Goal: Transaction & Acquisition: Purchase product/service

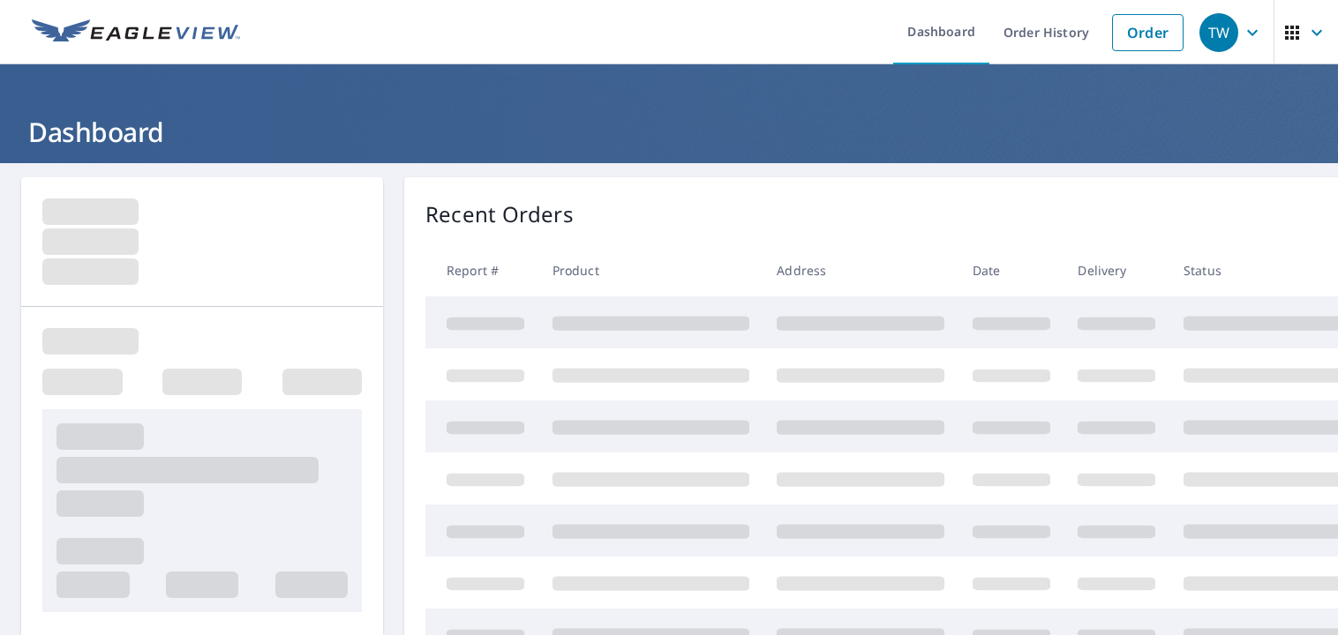
click at [1212, 35] on div "TW" at bounding box center [1218, 32] width 39 height 39
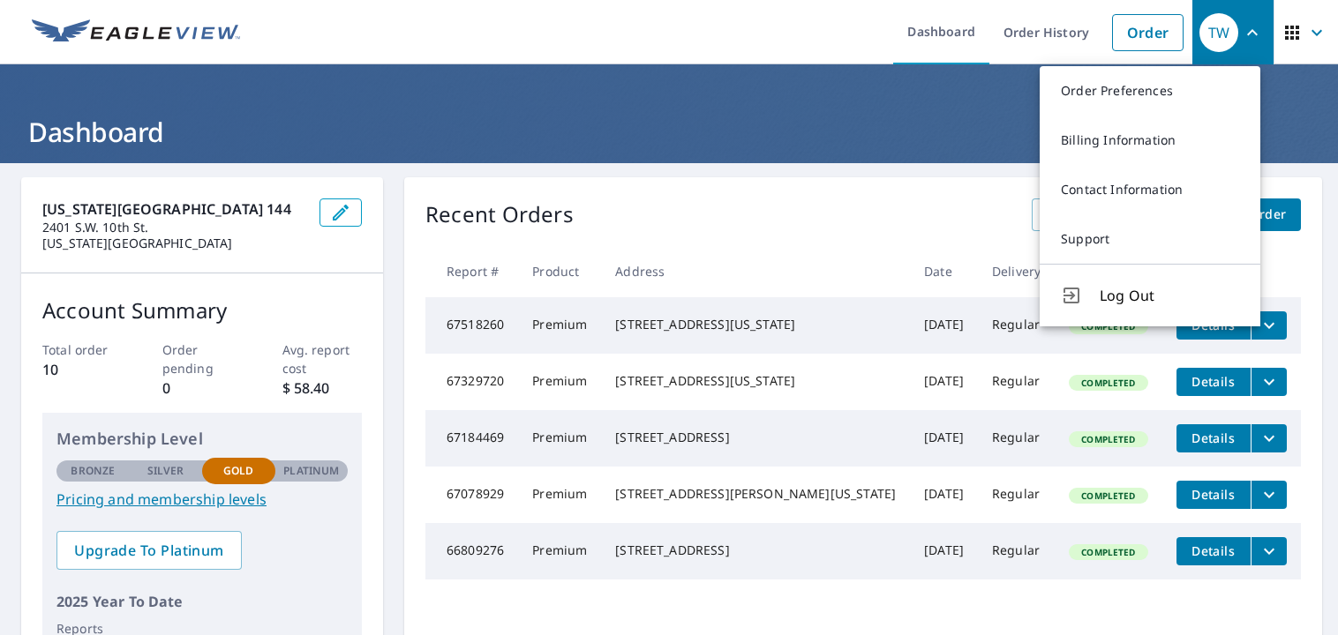
click at [995, 117] on h1 "Dashboard" at bounding box center [668, 132] width 1295 height 36
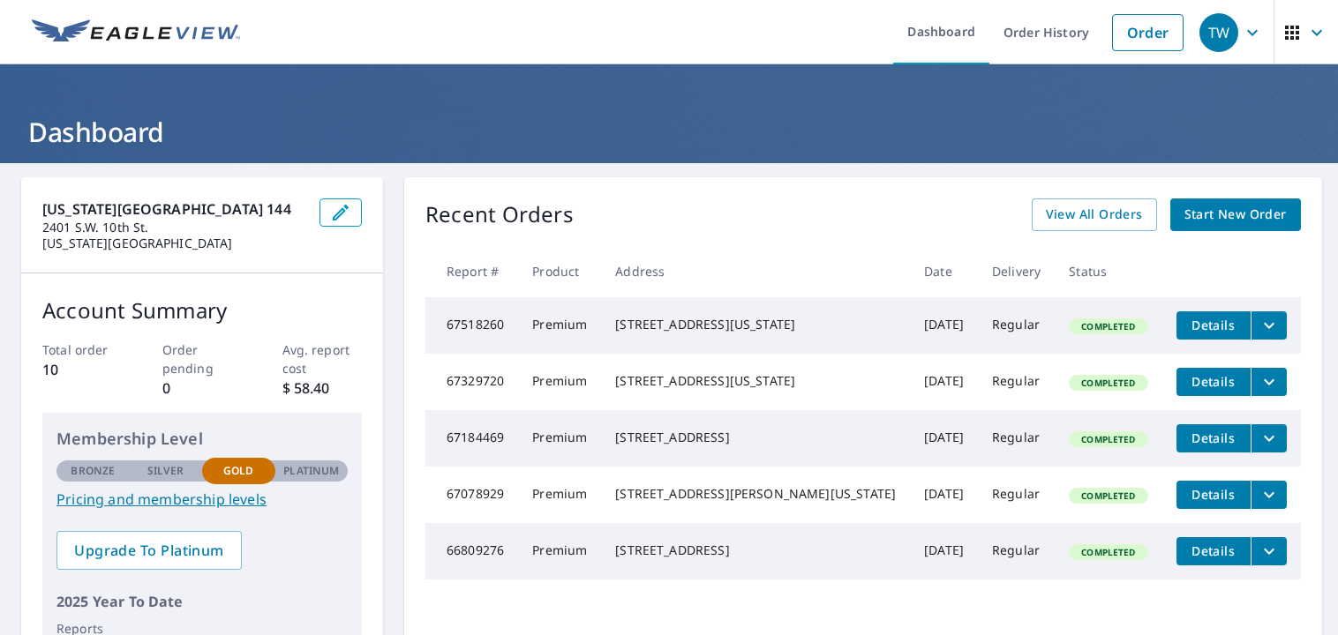
click at [1184, 213] on span "Start New Order" at bounding box center [1235, 215] width 102 height 22
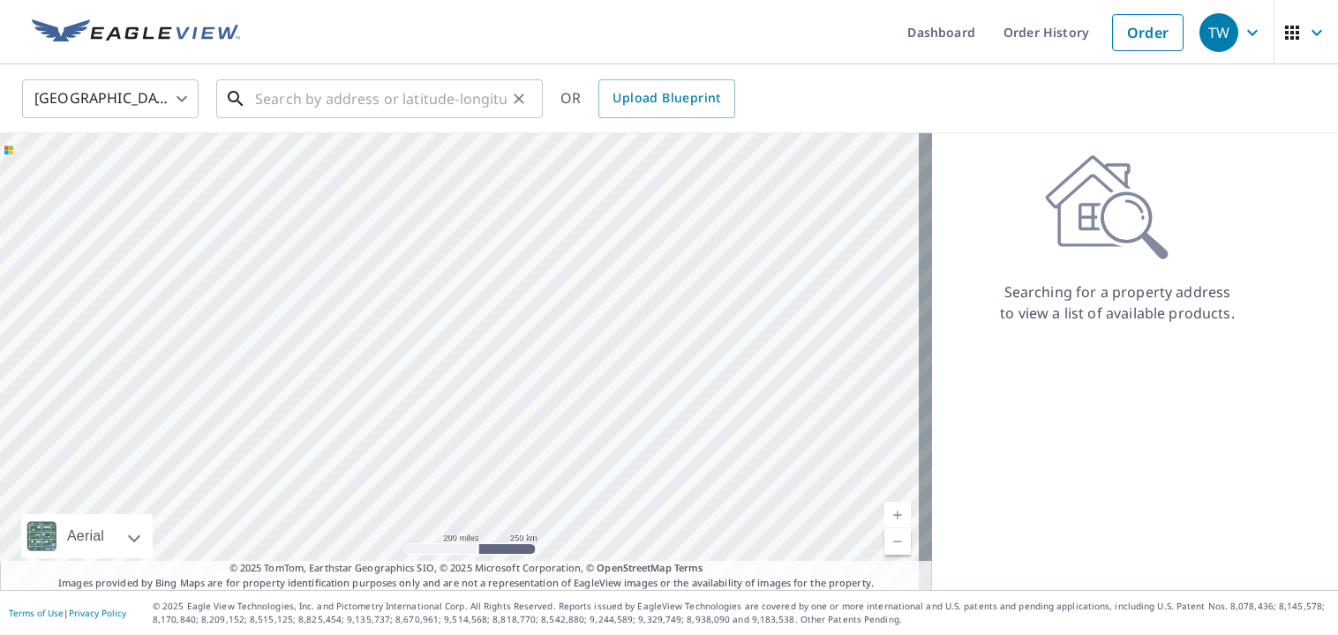
click at [455, 94] on input "text" at bounding box center [380, 98] width 251 height 49
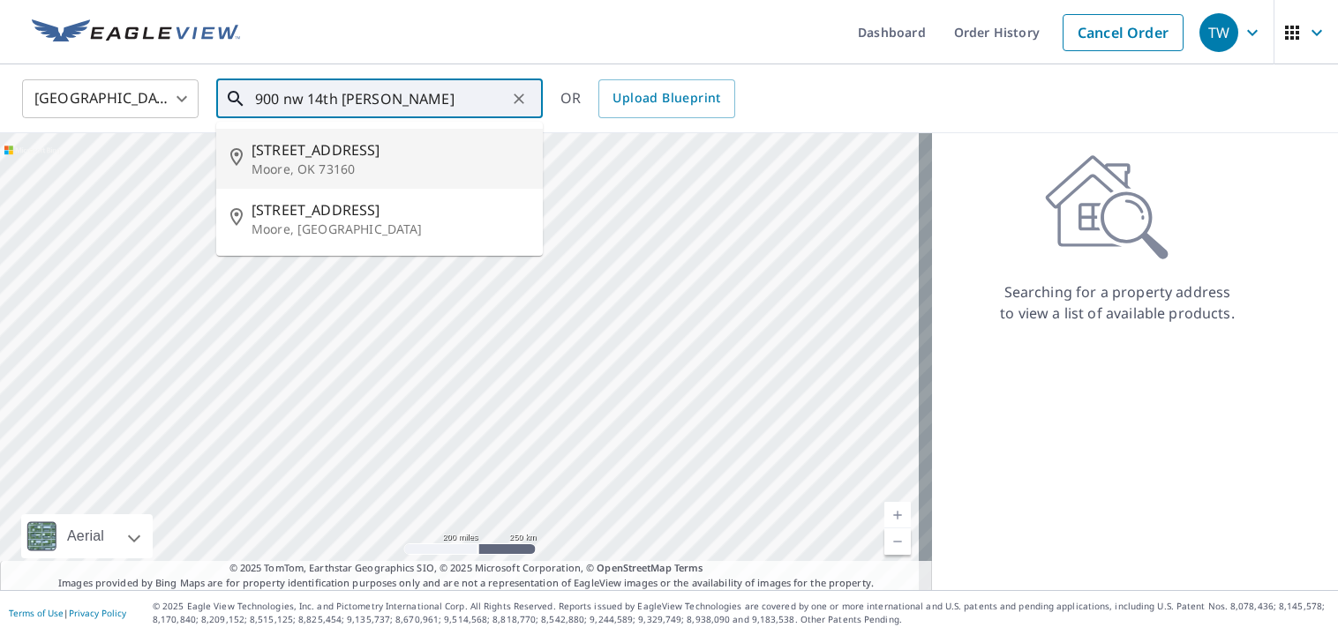
click at [335, 166] on p "Moore, OK 73160" at bounding box center [389, 170] width 277 height 18
type input "[STREET_ADDRESS]"
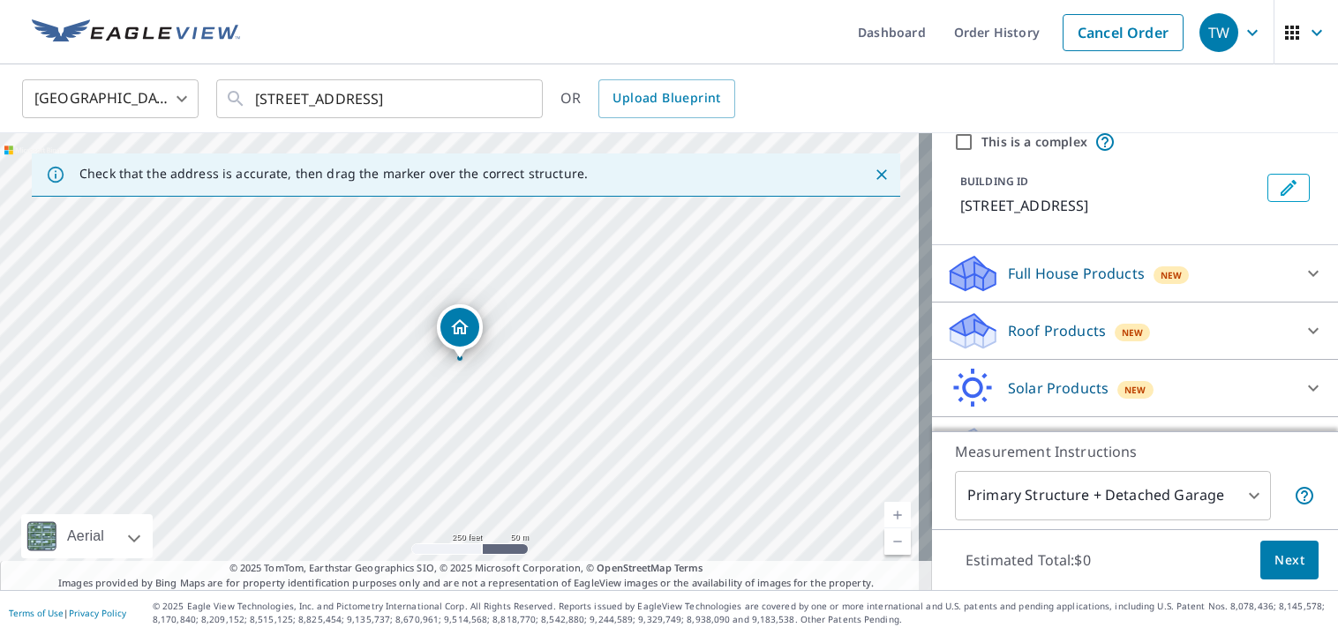
scroll to position [74, 0]
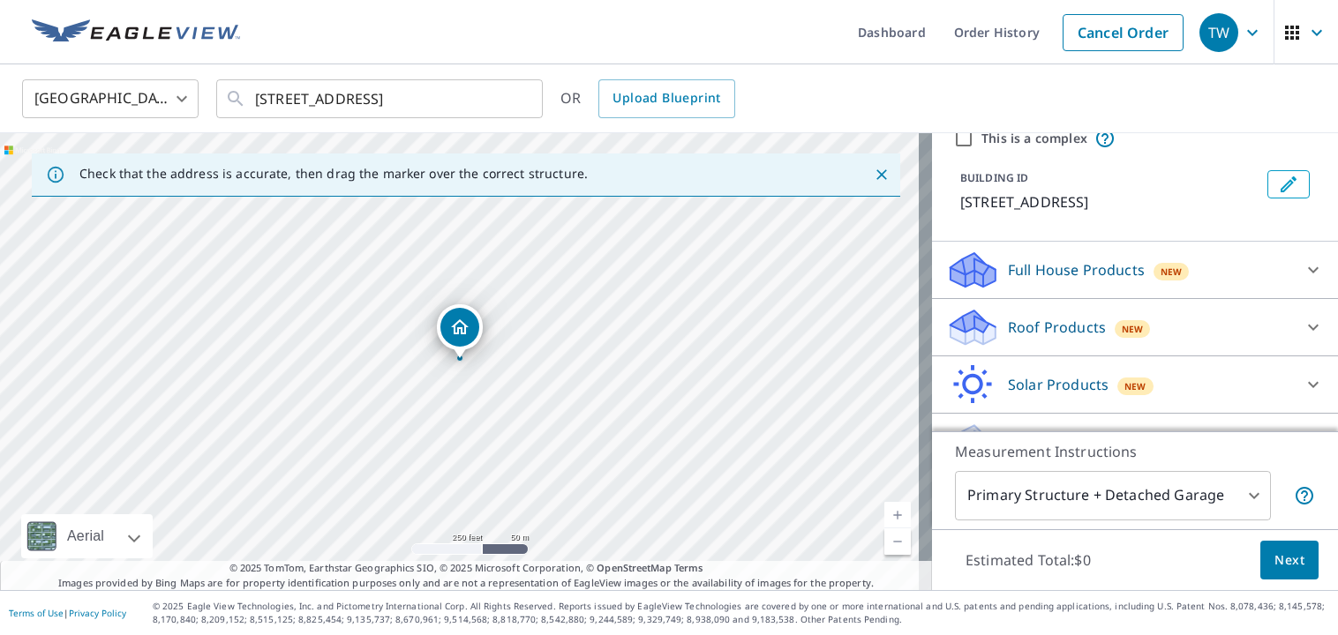
click at [1044, 326] on p "Roof Products" at bounding box center [1057, 327] width 98 height 21
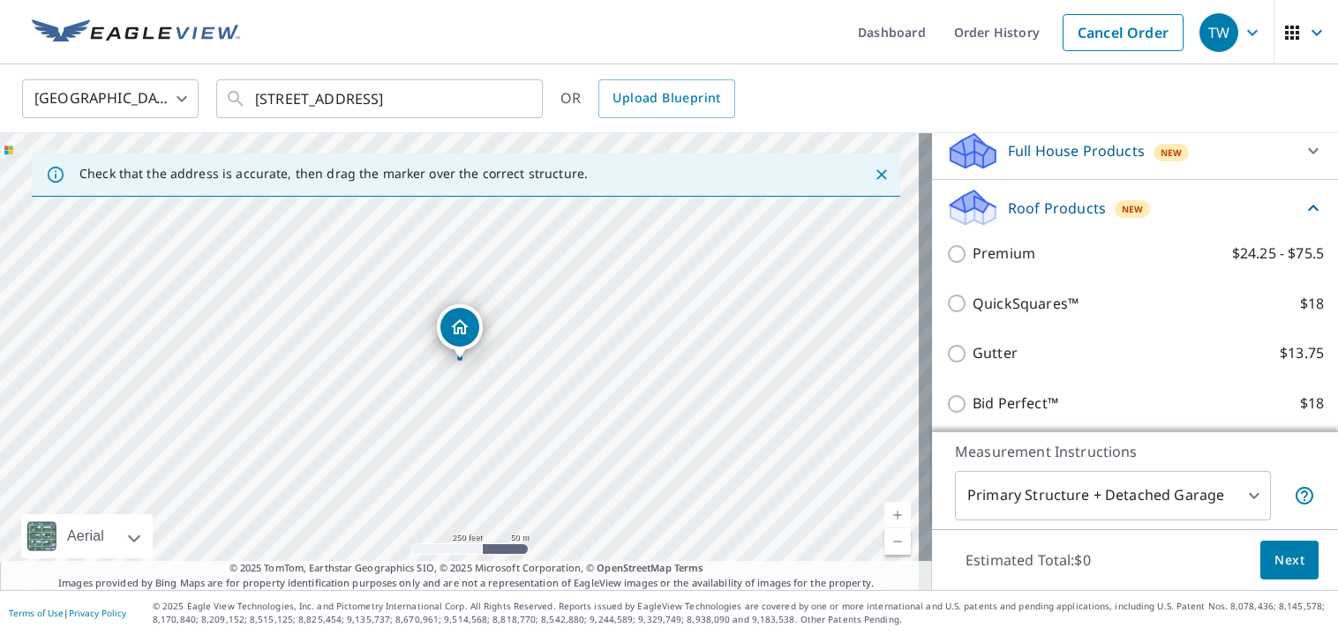
scroll to position [199, 0]
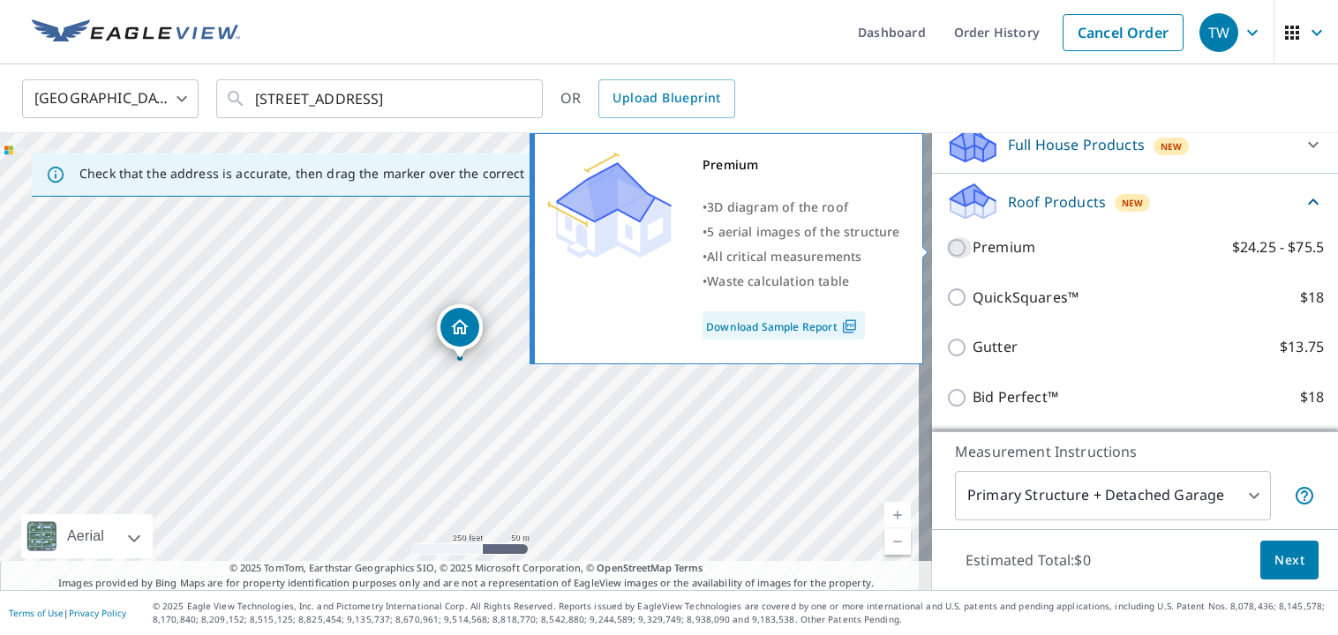
click at [946, 248] on input "Premium $24.25 - $75.5" at bounding box center [959, 247] width 26 height 21
checkbox input "true"
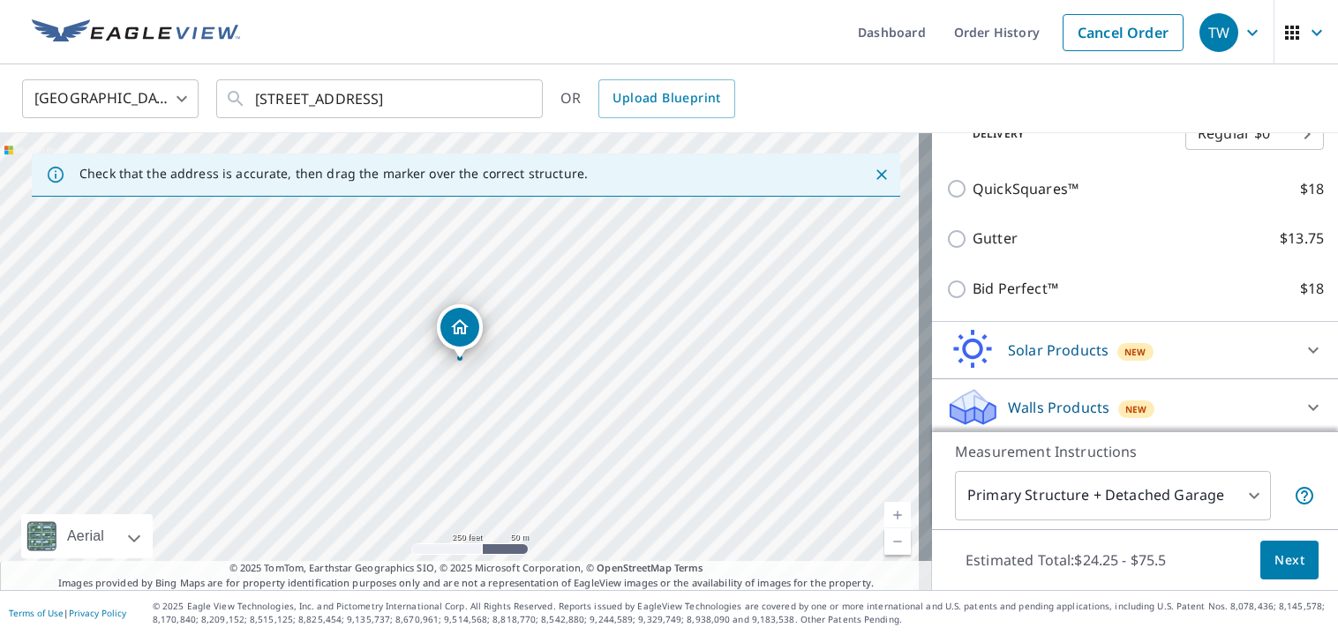
scroll to position [378, 0]
click at [1279, 552] on span "Next" at bounding box center [1289, 561] width 30 height 22
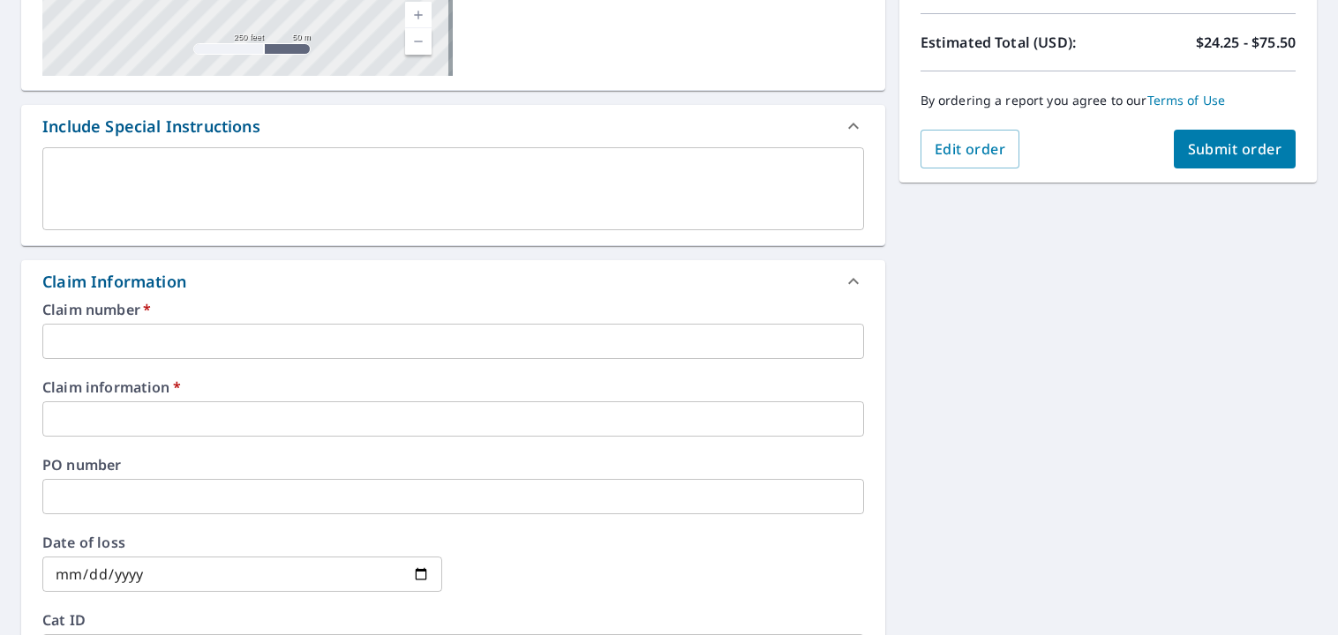
scroll to position [383, 0]
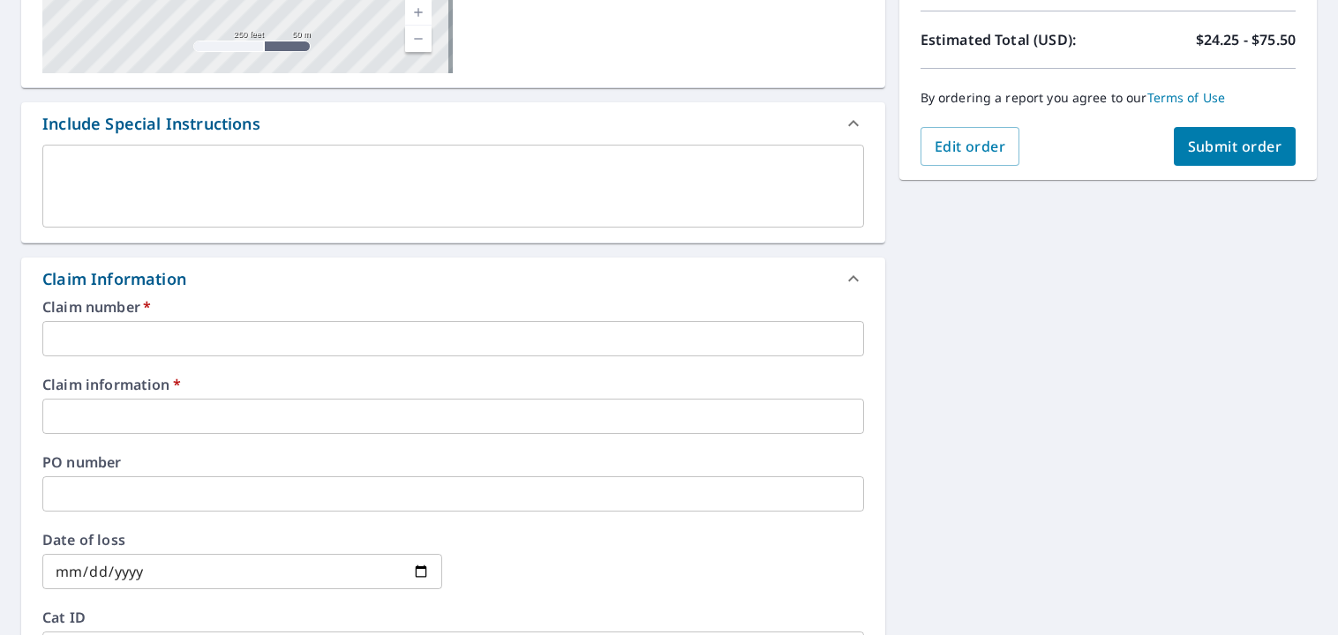
click at [543, 336] on input "text" at bounding box center [452, 338] width 821 height 35
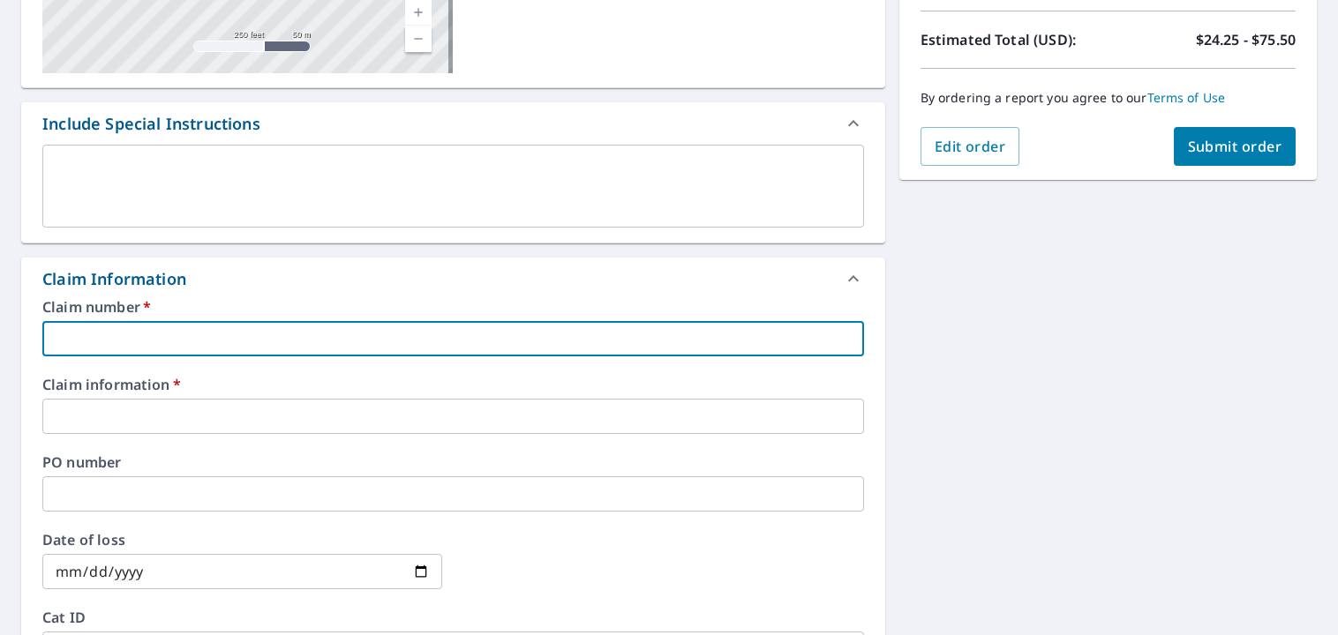
type input "OKCCABP10007"
type input "Cabp10007"
type input "[PERSON_NAME] 082825"
type input "[DATE]"
type input "DW25-TKX7Z-FCHE5"
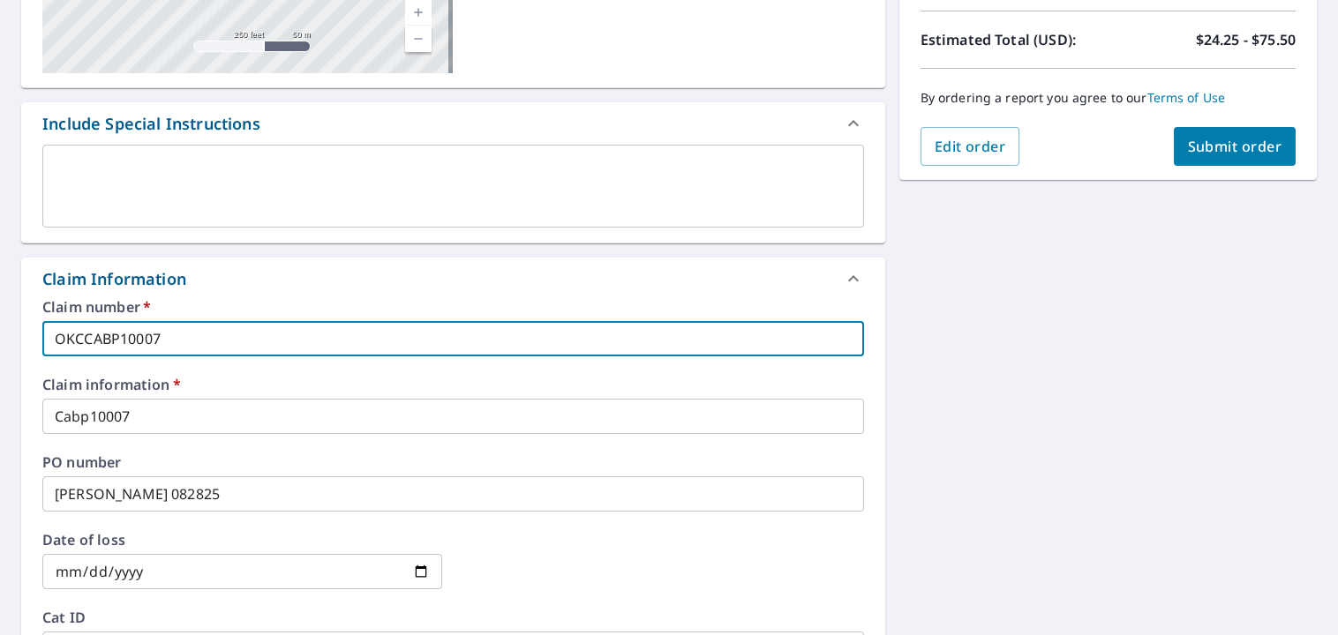
checkbox input "true"
type input "OKCCABP1000"
checkbox input "true"
type input "OKCCABP10008"
checkbox input "true"
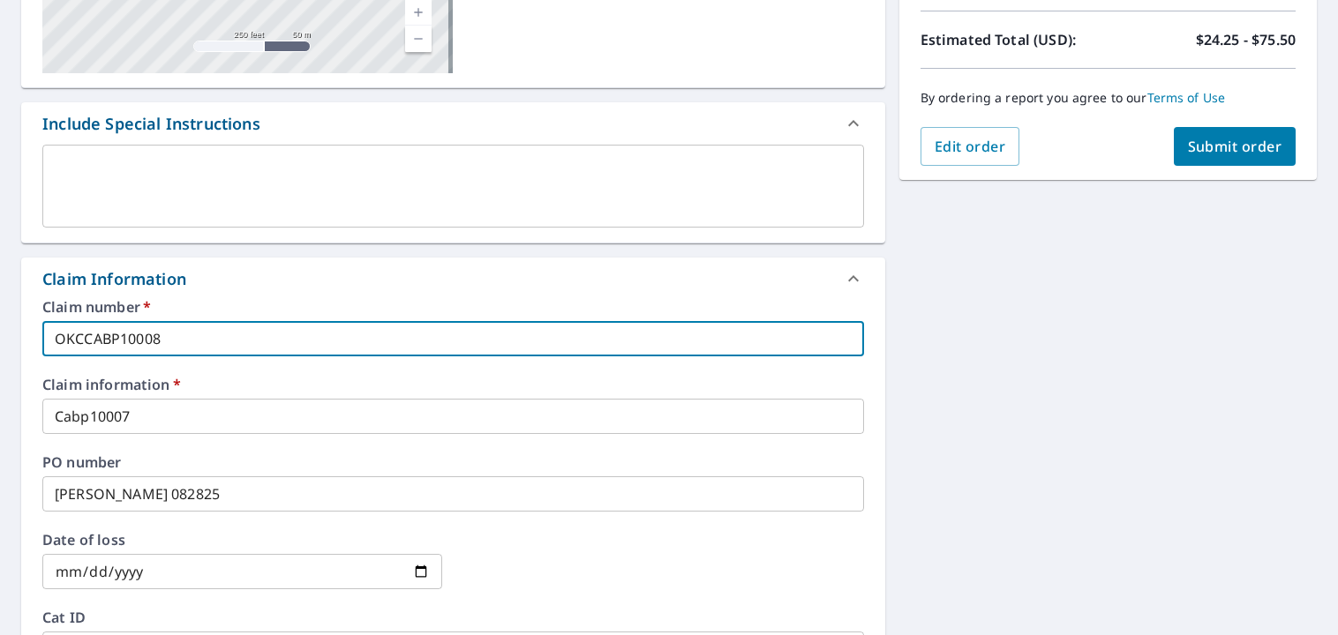
type input "OKCCABP10008"
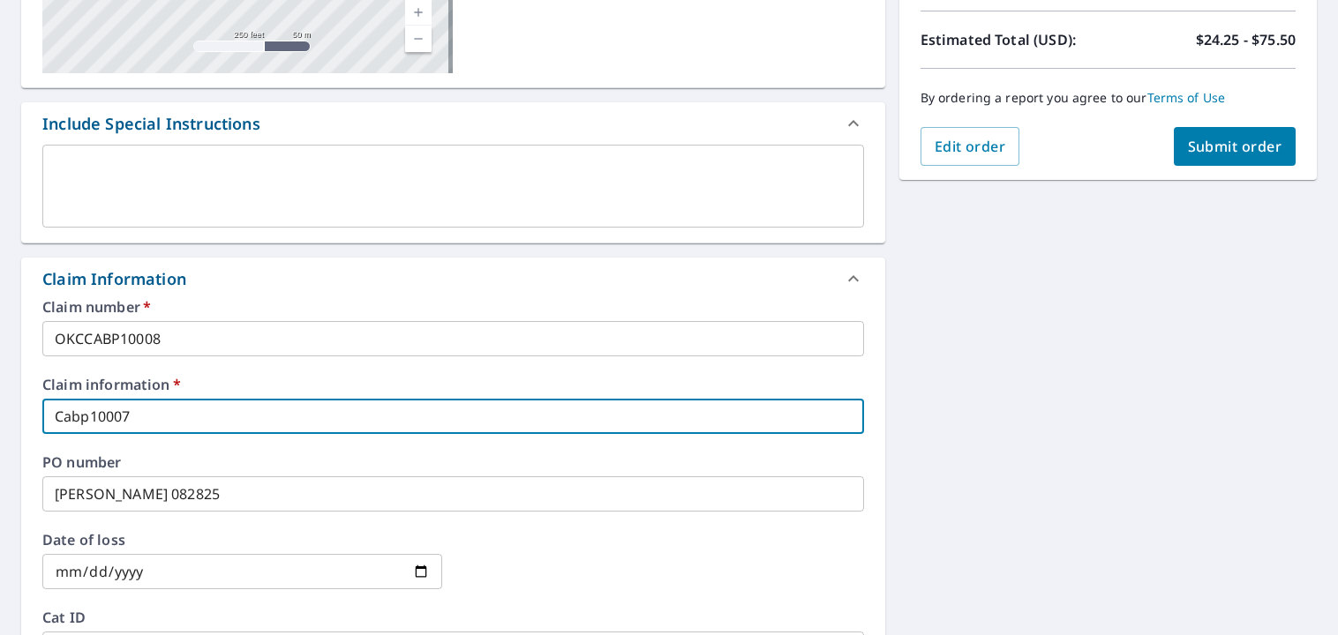
click at [184, 420] on input "Cabp10007" at bounding box center [452, 416] width 821 height 35
type input "Cabp1000"
checkbox input "true"
type input "Cabp10008"
checkbox input "true"
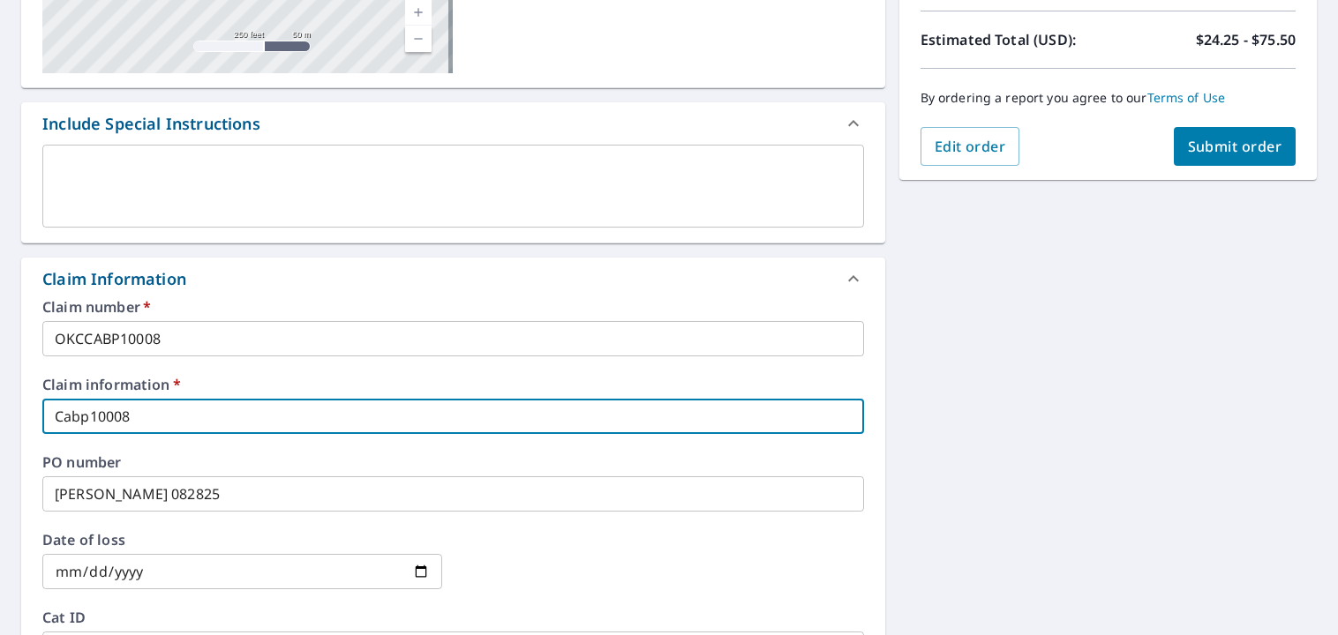
type input "Cabp10008"
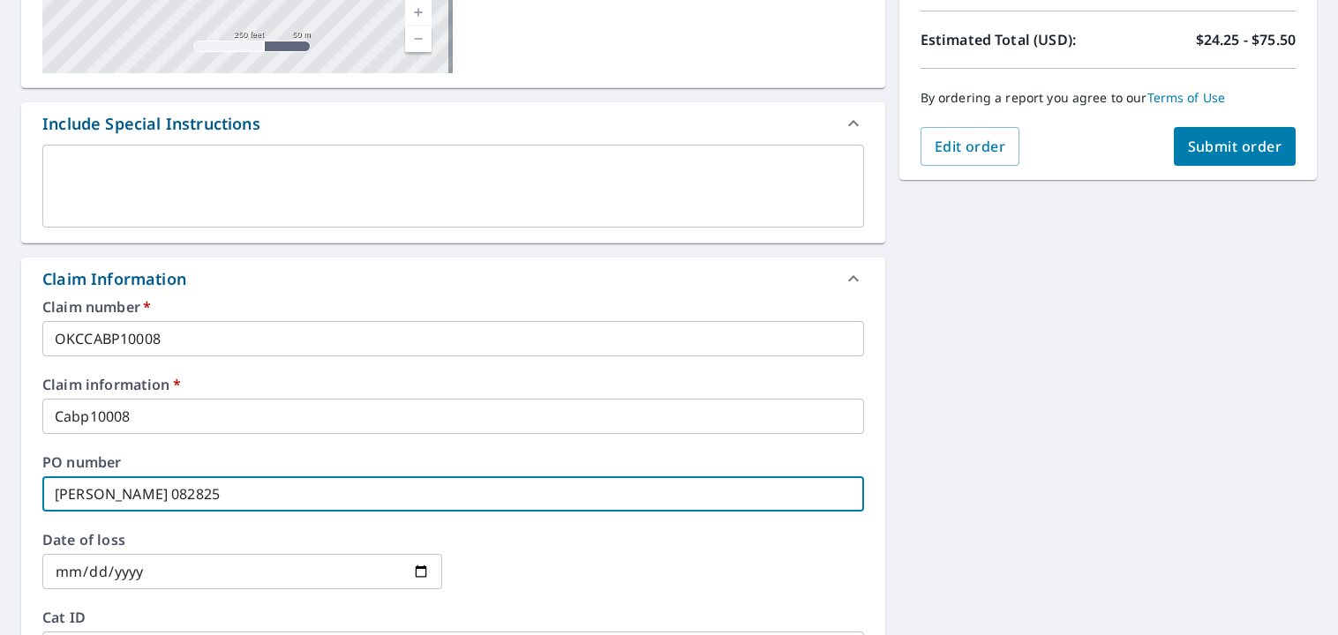
drag, startPoint x: 95, startPoint y: 491, endPoint x: 71, endPoint y: 490, distance: 24.8
click at [71, 490] on input "[PERSON_NAME] 082825" at bounding box center [452, 493] width 821 height 35
type input "Win 082825"
checkbox input "true"
type input "n 082825"
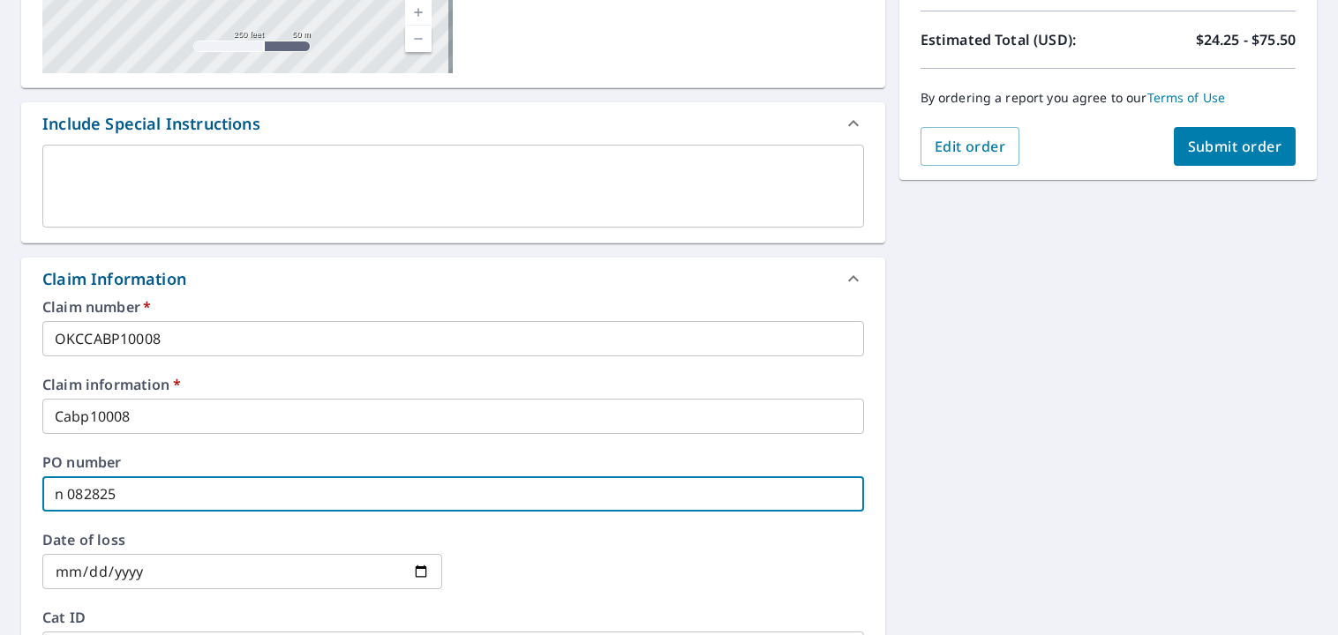
checkbox input "true"
type input "082825"
checkbox input "true"
type input "082825"
checkbox input "true"
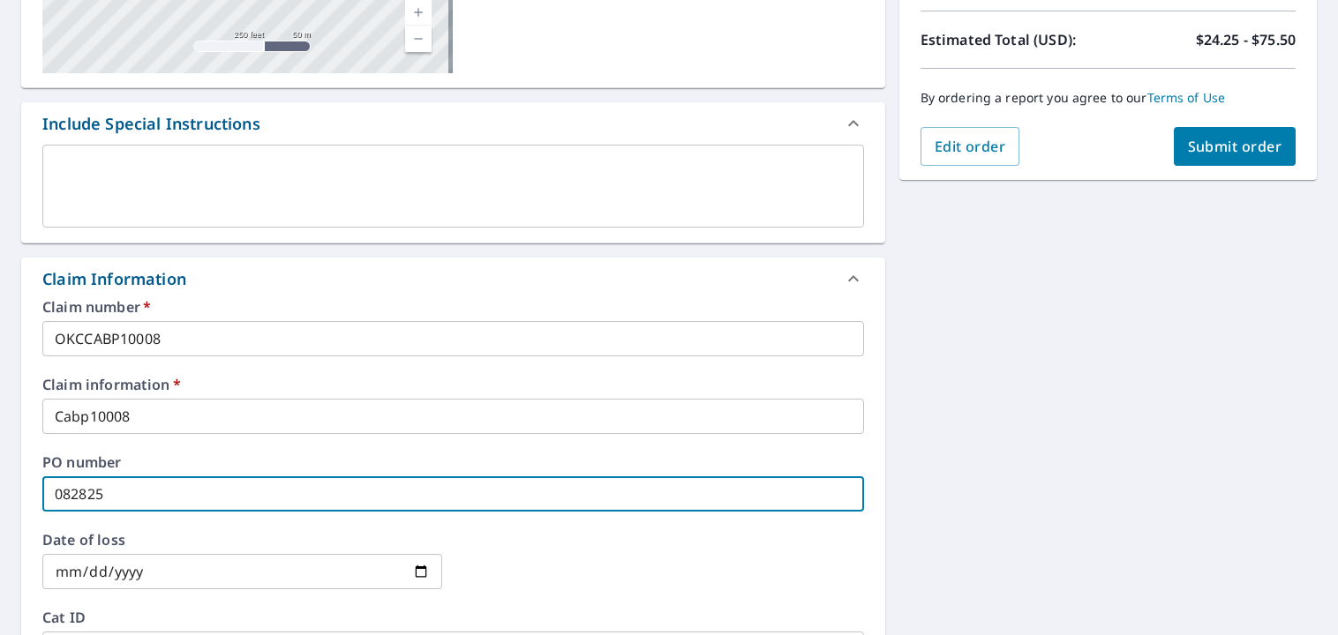
type input "82825"
checkbox input "true"
type input "2825"
checkbox input "true"
type input "825"
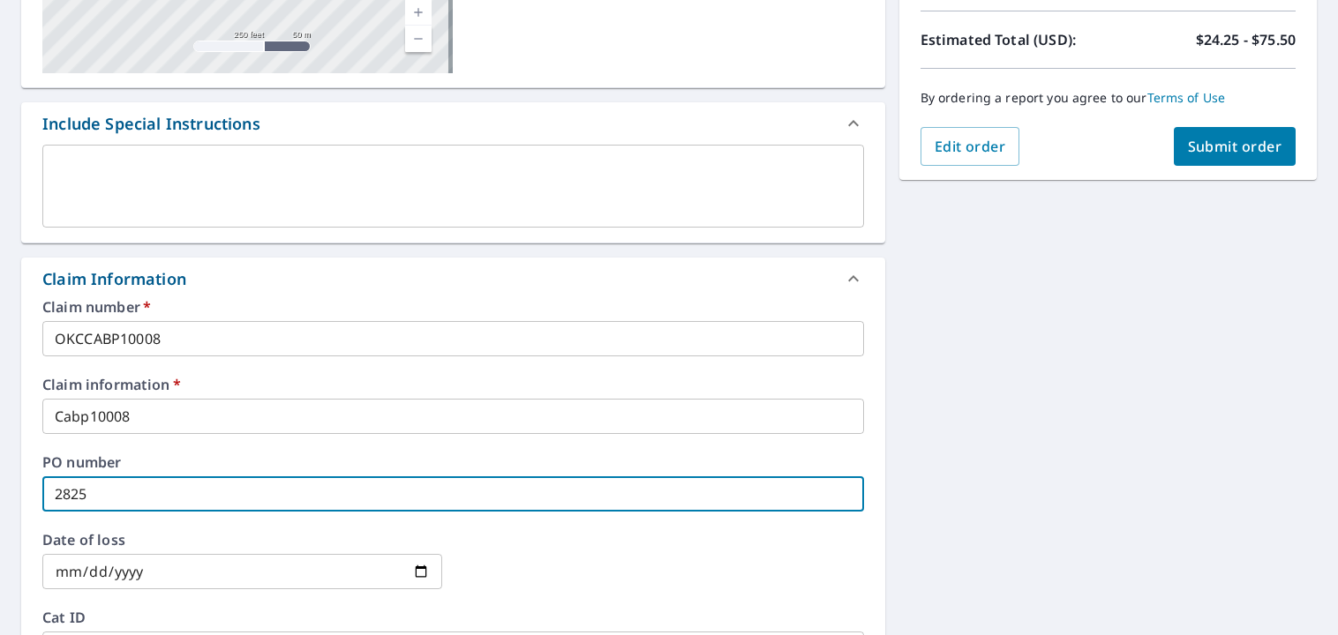
checkbox input "true"
type input "25"
checkbox input "true"
type input "5"
checkbox input "true"
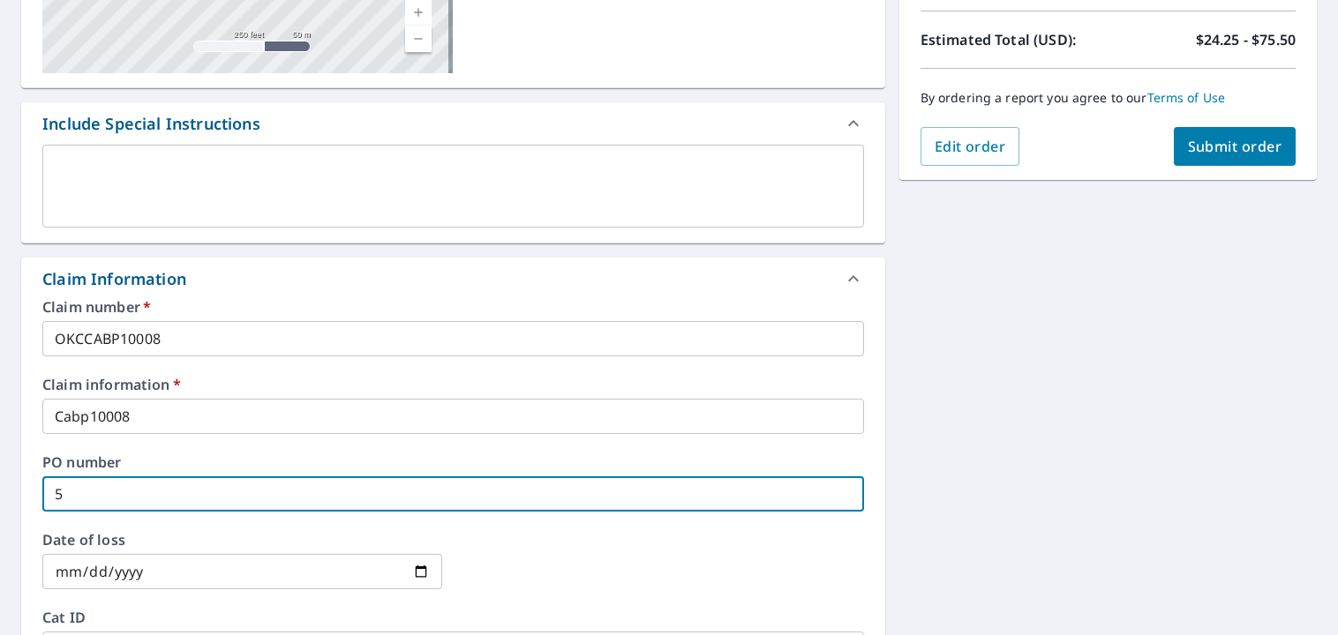
checkbox input "true"
type input "S"
checkbox input "true"
type input "Se"
checkbox input "true"
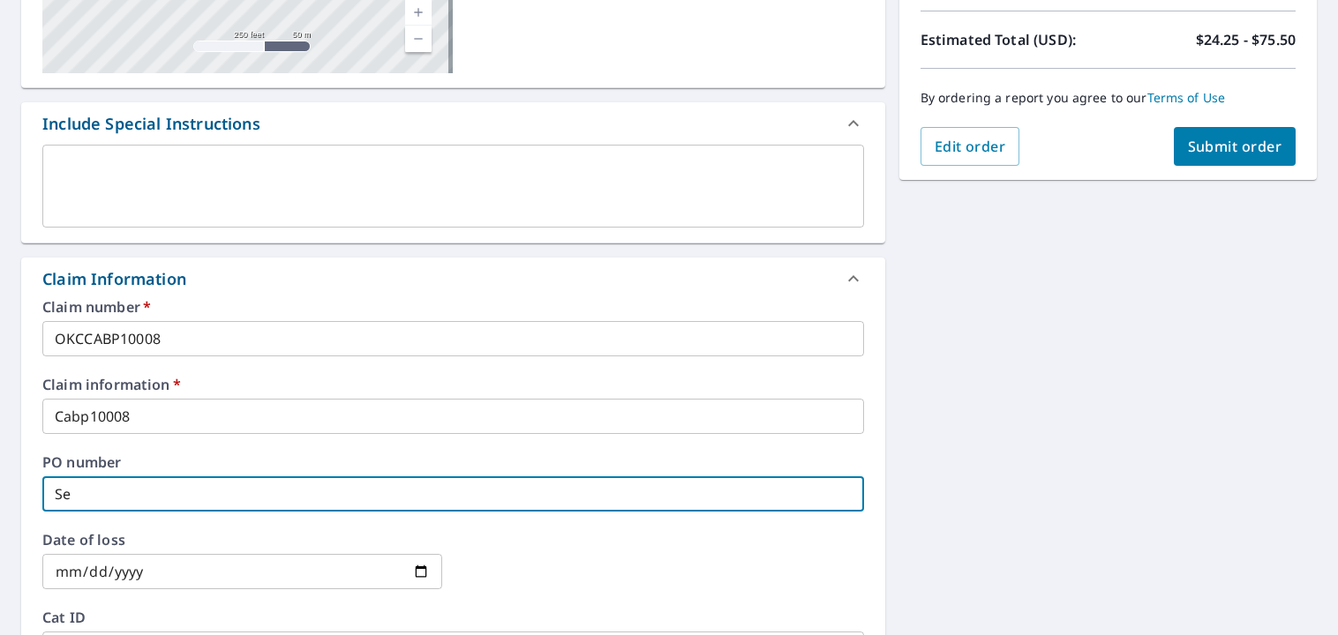
type input "Sel"
checkbox input "true"
type input "Selv"
checkbox input "true"
type input "Selva"
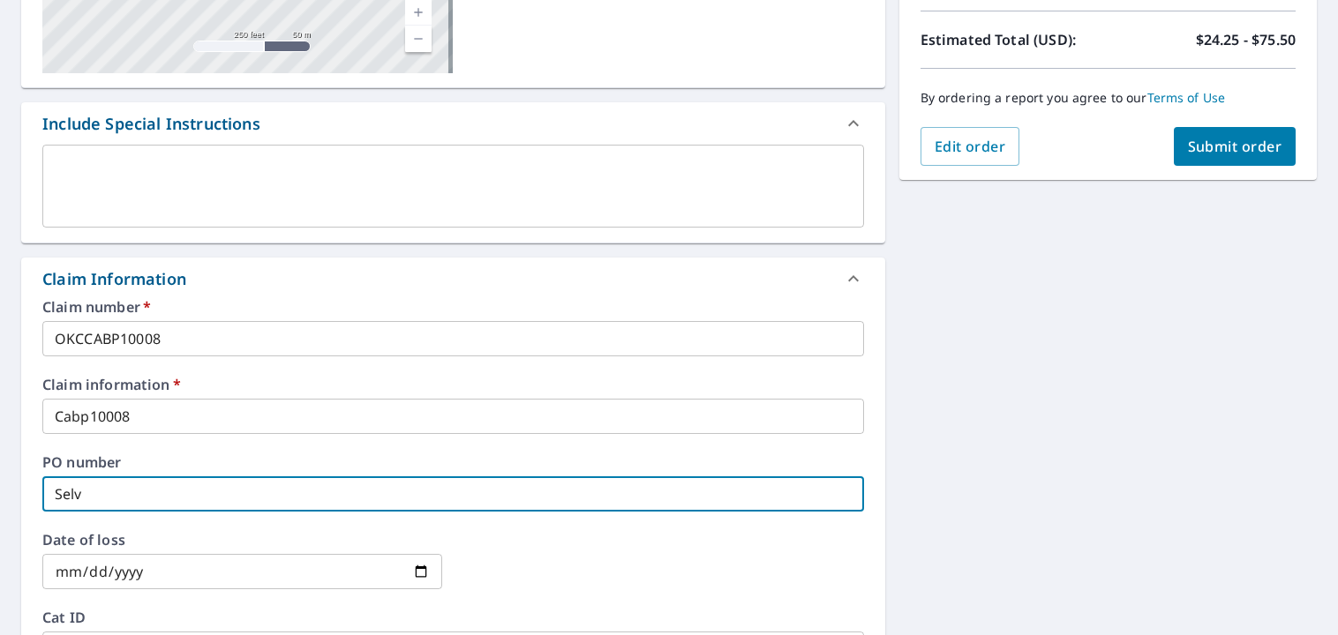
checkbox input "true"
type input "Selva"
checkbox input "true"
type input "Selva 1"
checkbox input "true"
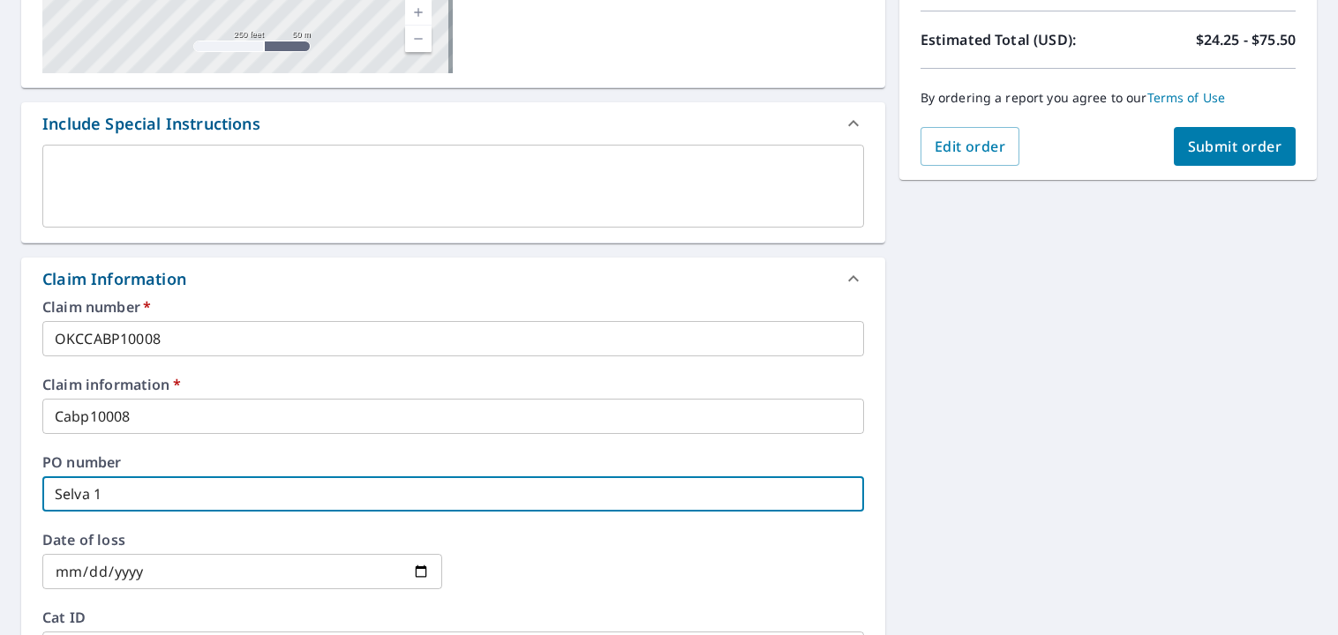
type input "Selva 10"
checkbox input "true"
type input "Selva 100"
checkbox input "true"
type input "Selva 1007"
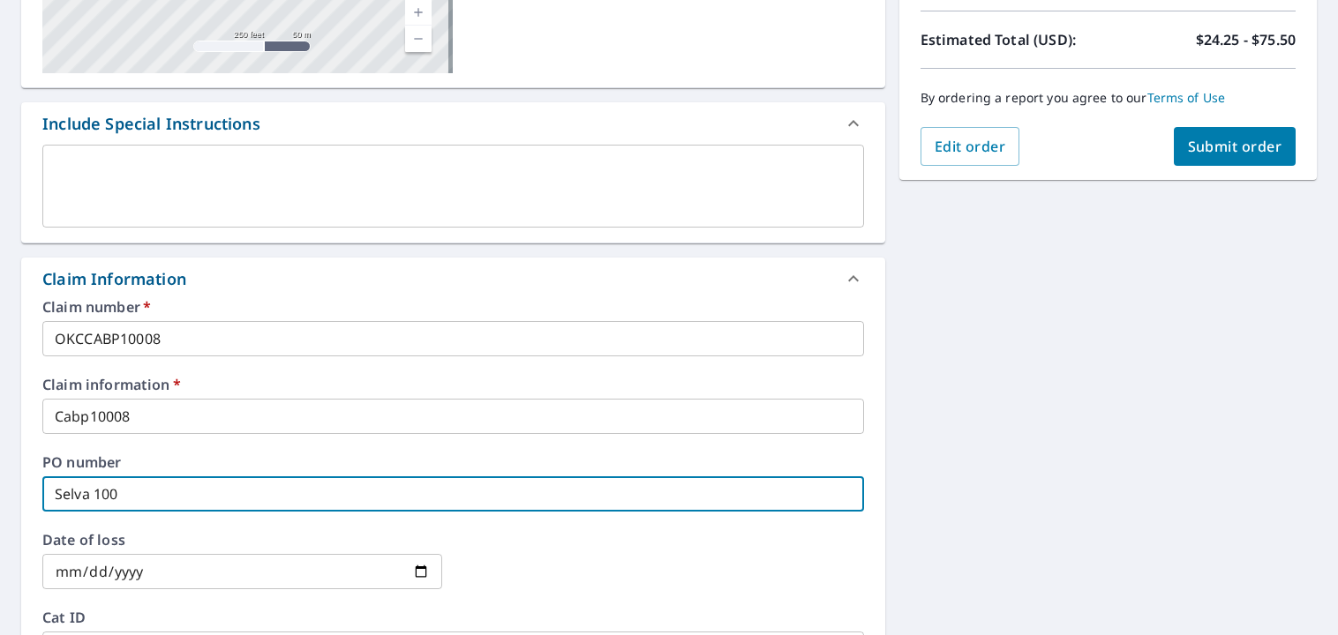
checkbox input "true"
type input "Selva 10072"
checkbox input "true"
type input "Selva 100725"
checkbox input "true"
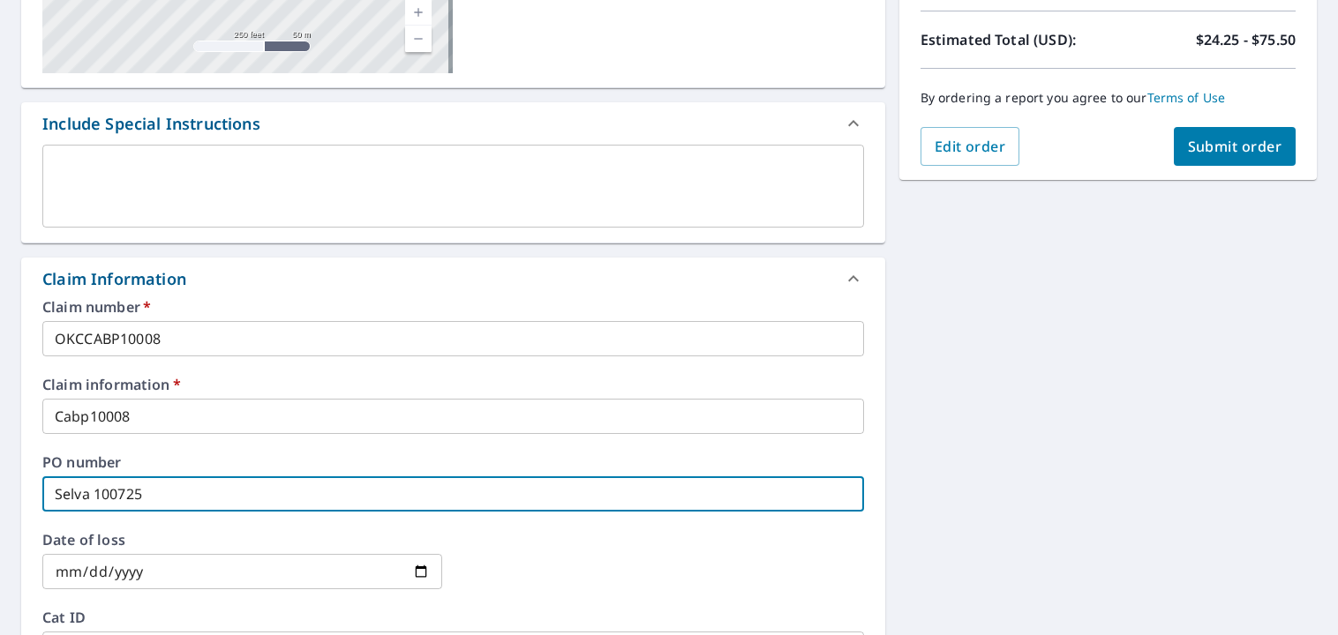
type input "Selva 100725"
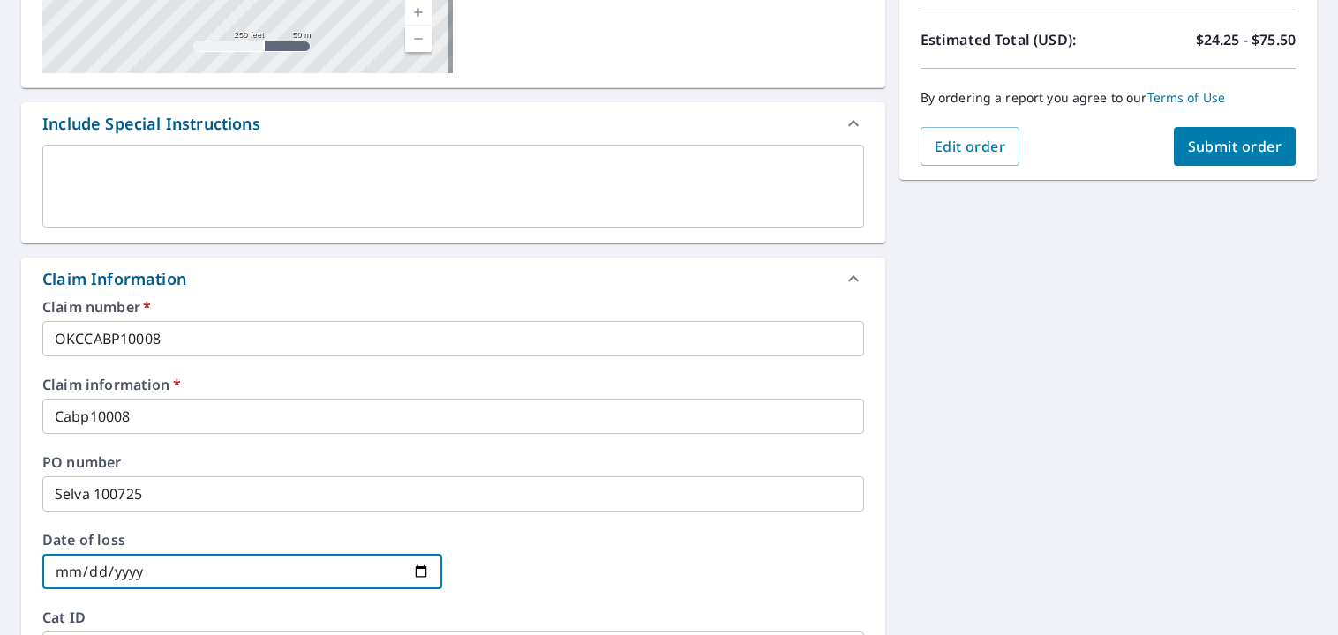
click at [138, 577] on input "[DATE]" at bounding box center [242, 571] width 400 height 35
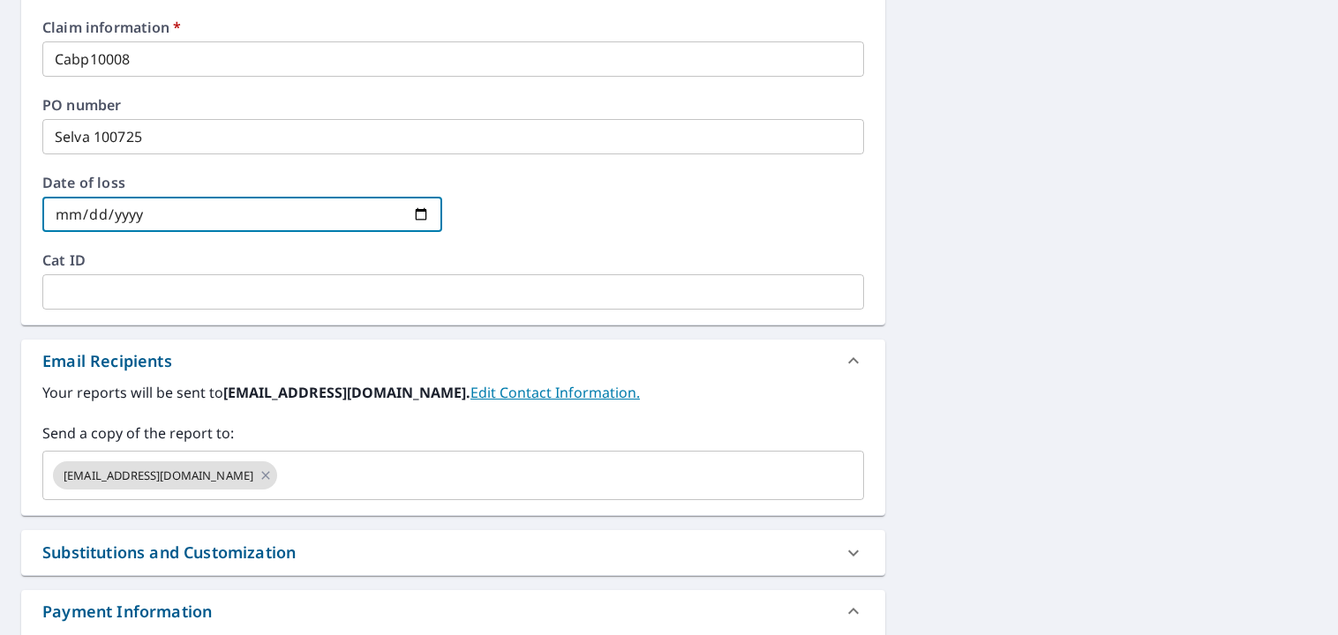
scroll to position [745, 0]
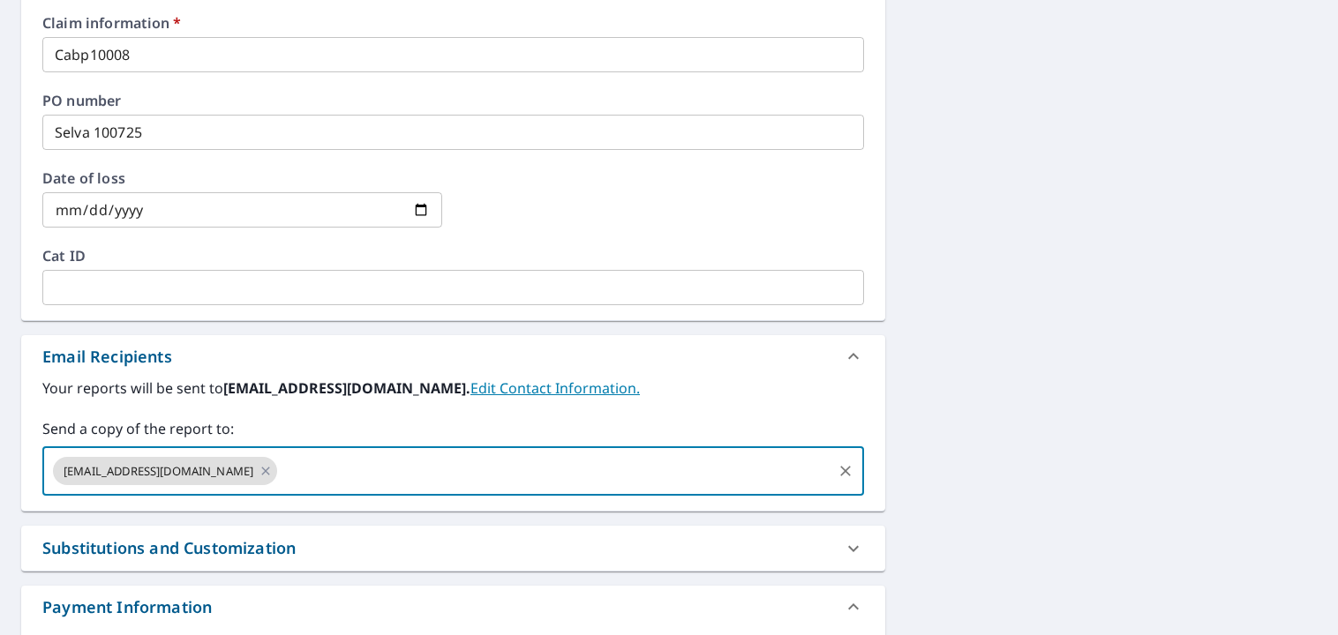
click at [360, 463] on input "text" at bounding box center [554, 471] width 549 height 34
type input "[PERSON_NAME][EMAIL_ADDRESS][DOMAIN_NAME]"
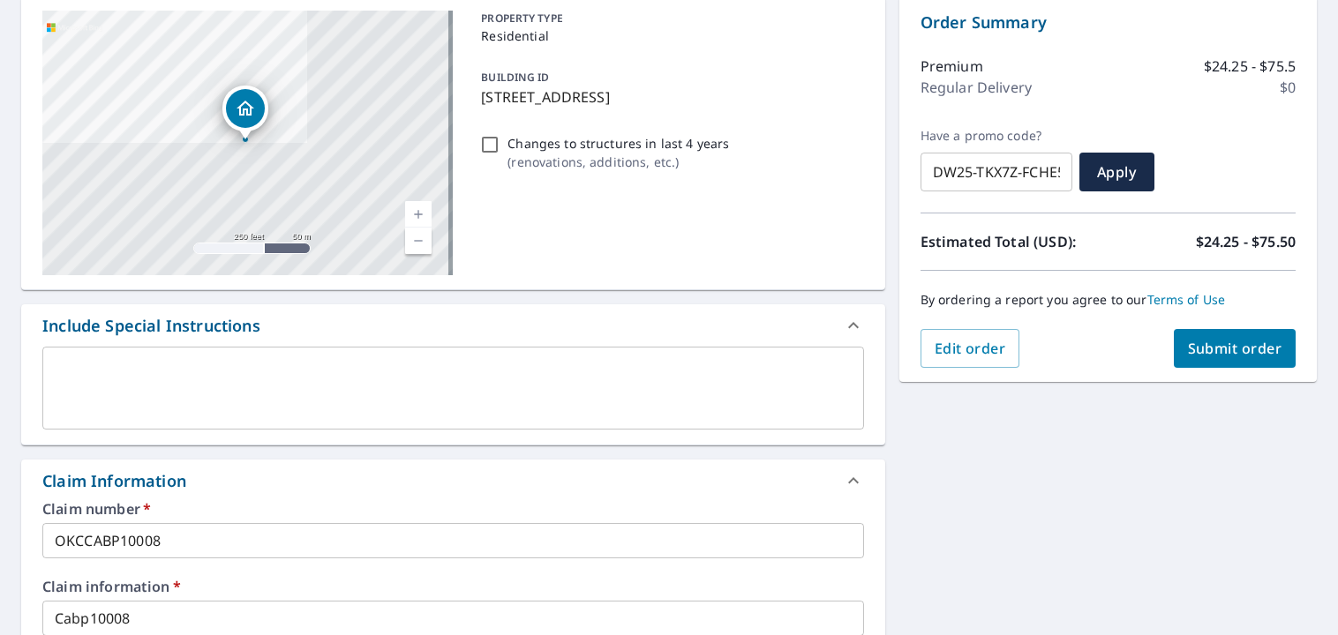
scroll to position [182, 0]
click at [1218, 342] on span "Submit order" at bounding box center [1235, 347] width 94 height 19
checkbox input "true"
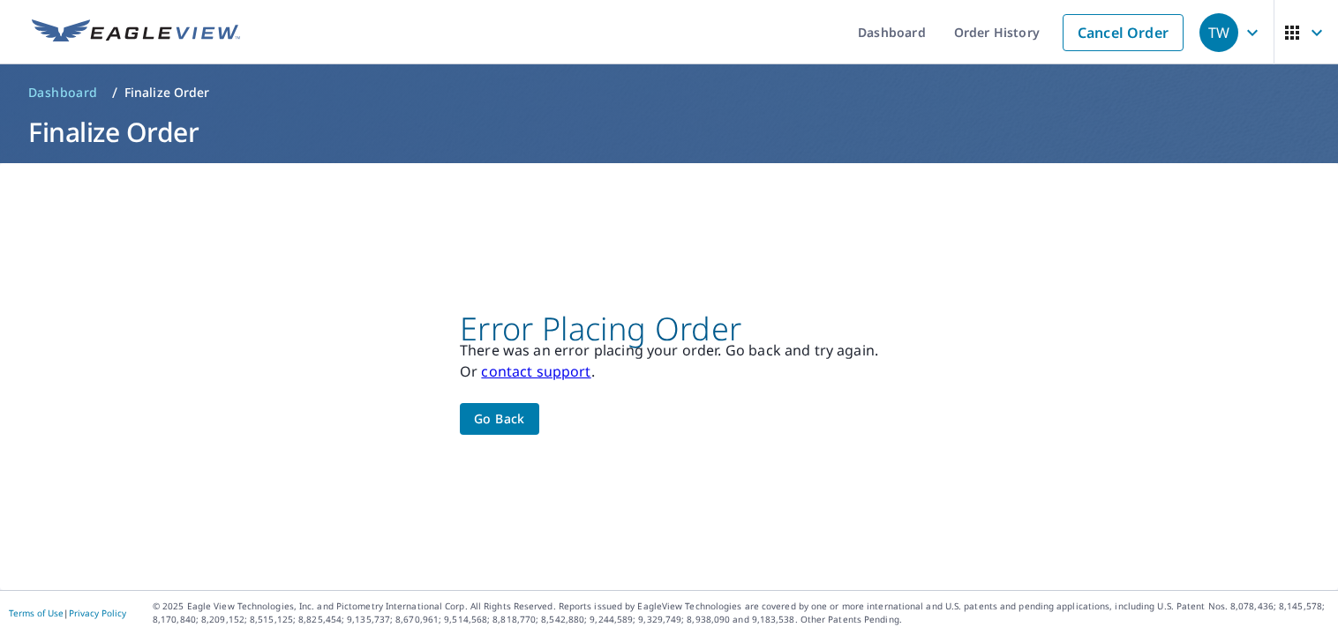
scroll to position [0, 0]
click at [500, 422] on span "Go back" at bounding box center [499, 419] width 51 height 22
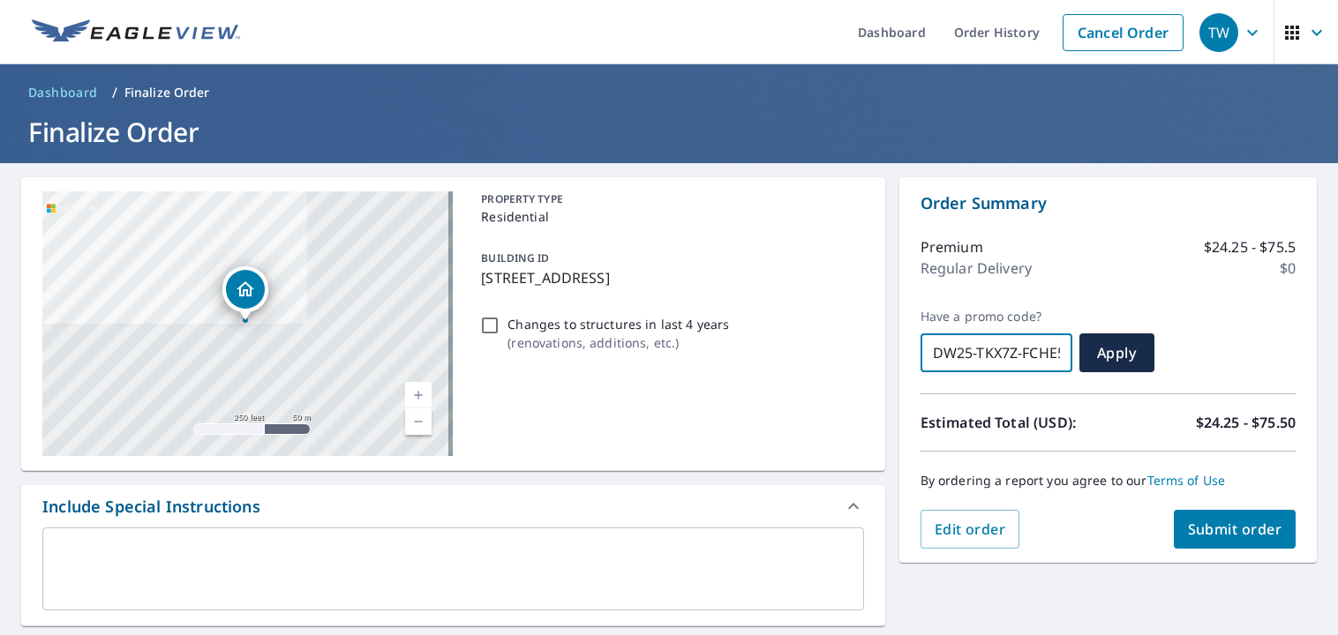
click at [1030, 350] on input "DW25-TKX7Z-FCHE5" at bounding box center [996, 352] width 152 height 49
checkbox input "true"
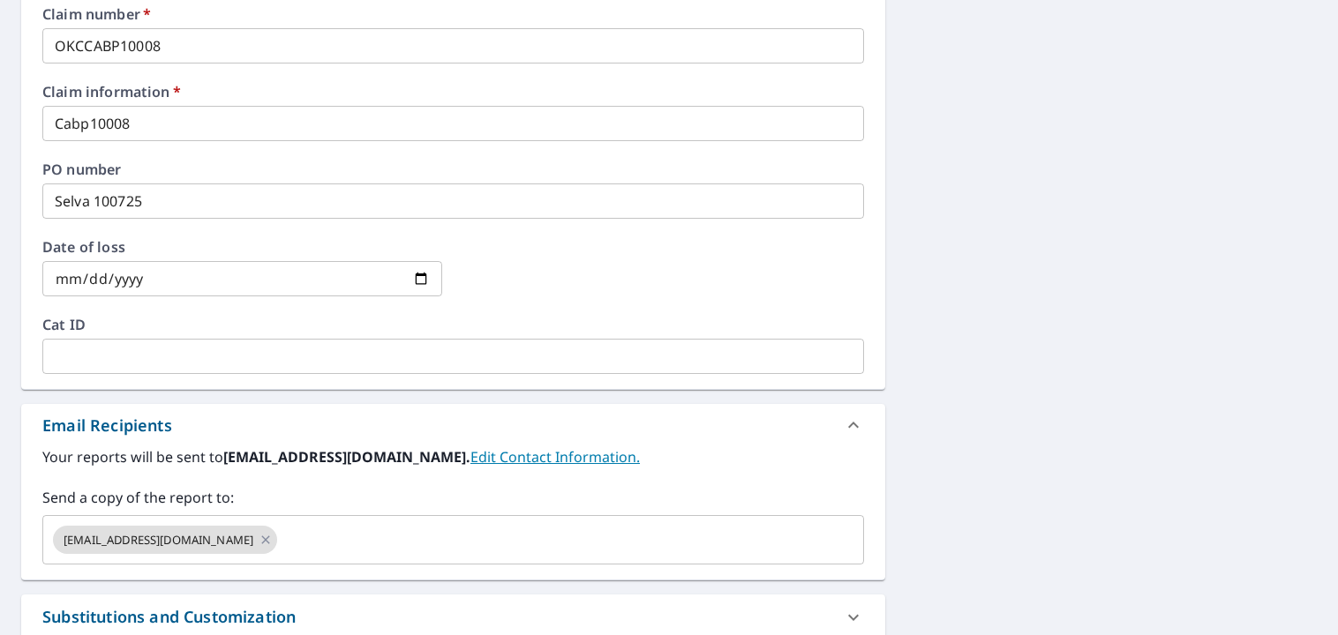
scroll to position [865, 0]
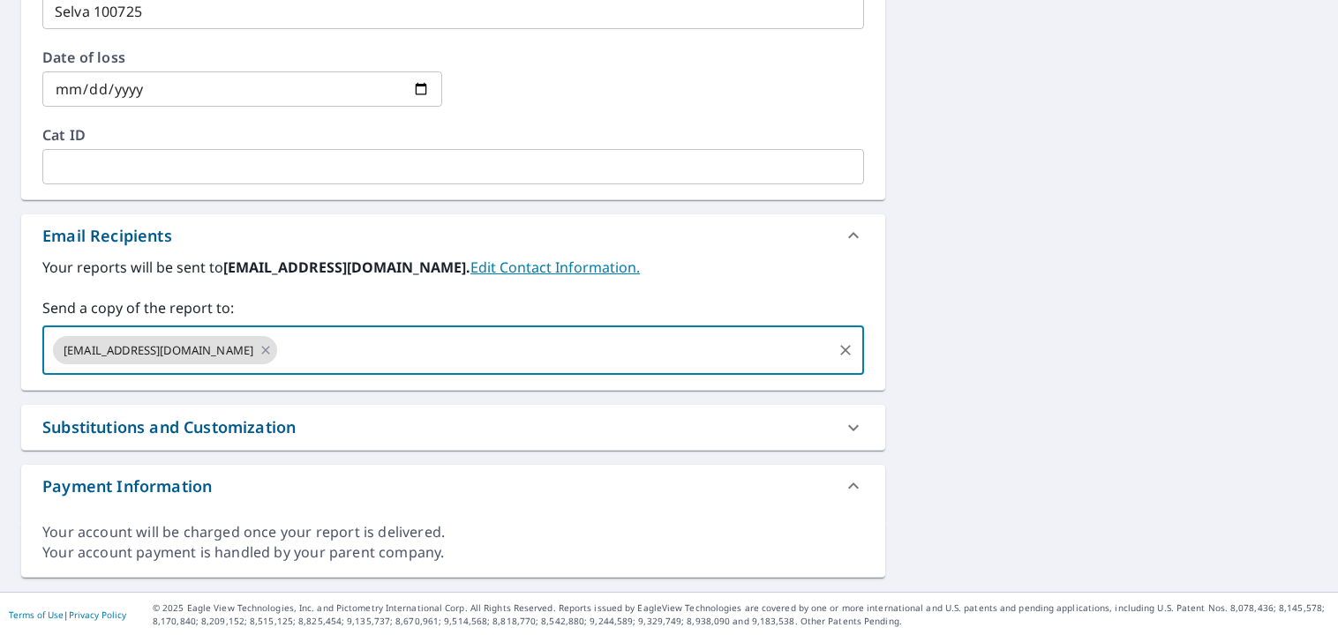
click at [597, 358] on input "text" at bounding box center [554, 350] width 549 height 34
type input "[PERSON_NAME][EMAIL_ADDRESS][DOMAIN_NAME]"
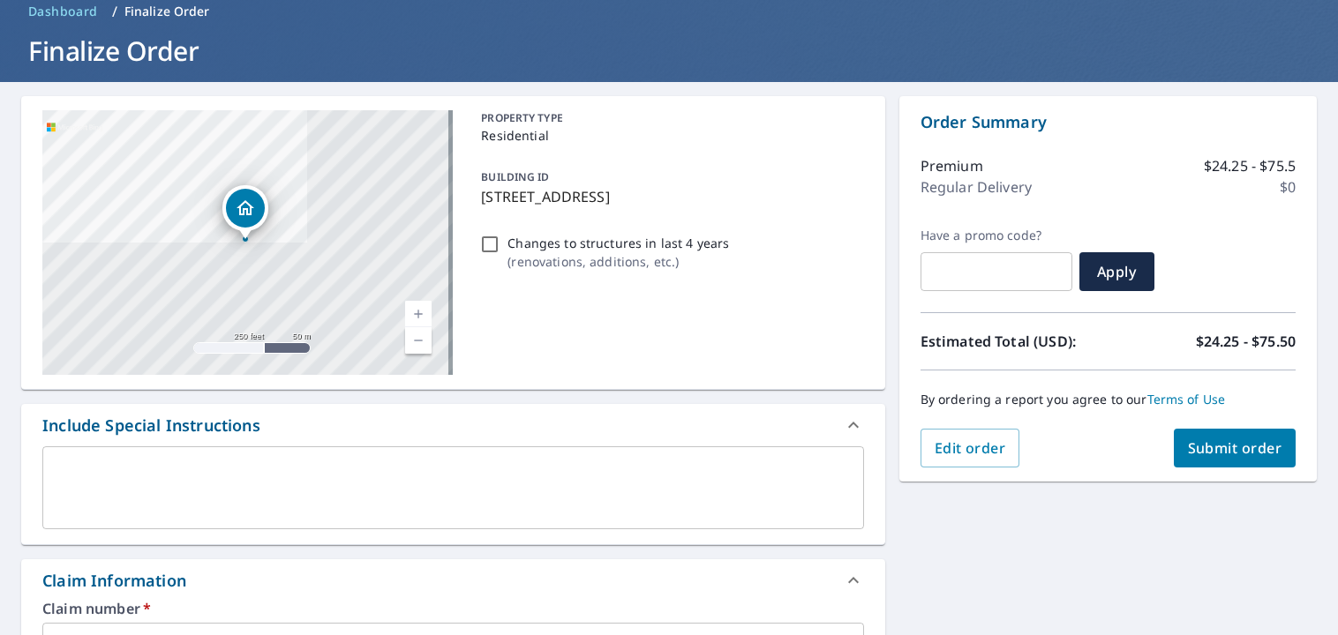
scroll to position [83, 0]
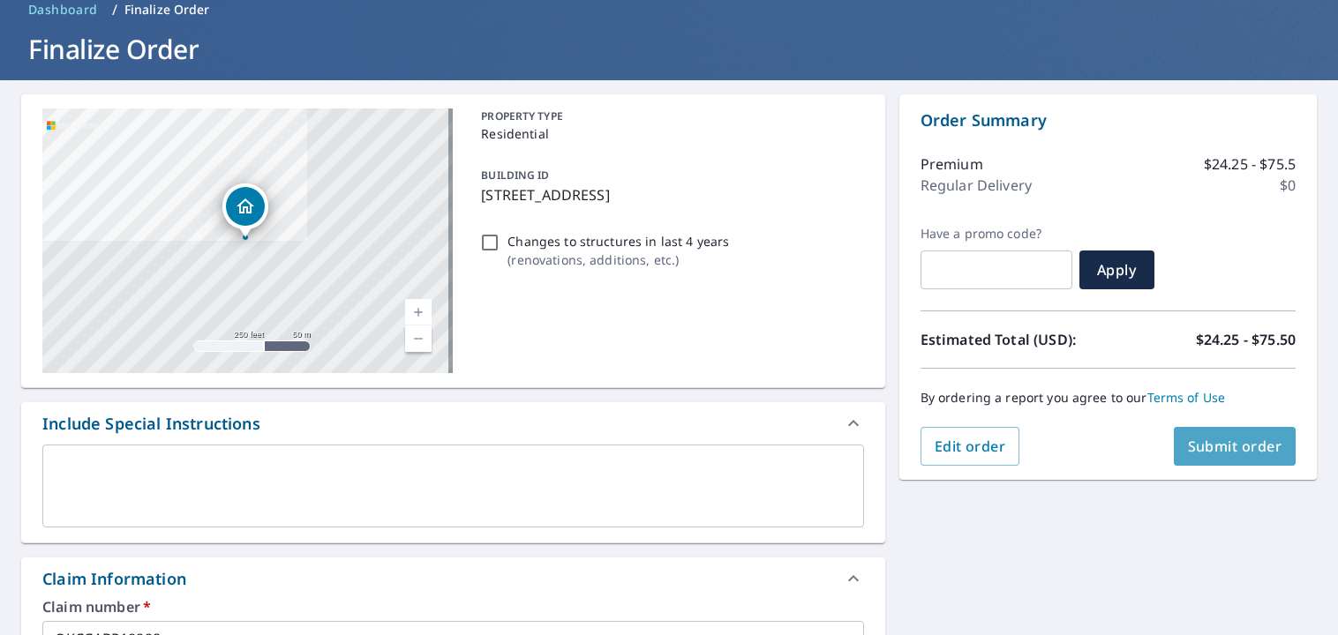
click at [1208, 438] on span "Submit order" at bounding box center [1235, 446] width 94 height 19
checkbox input "true"
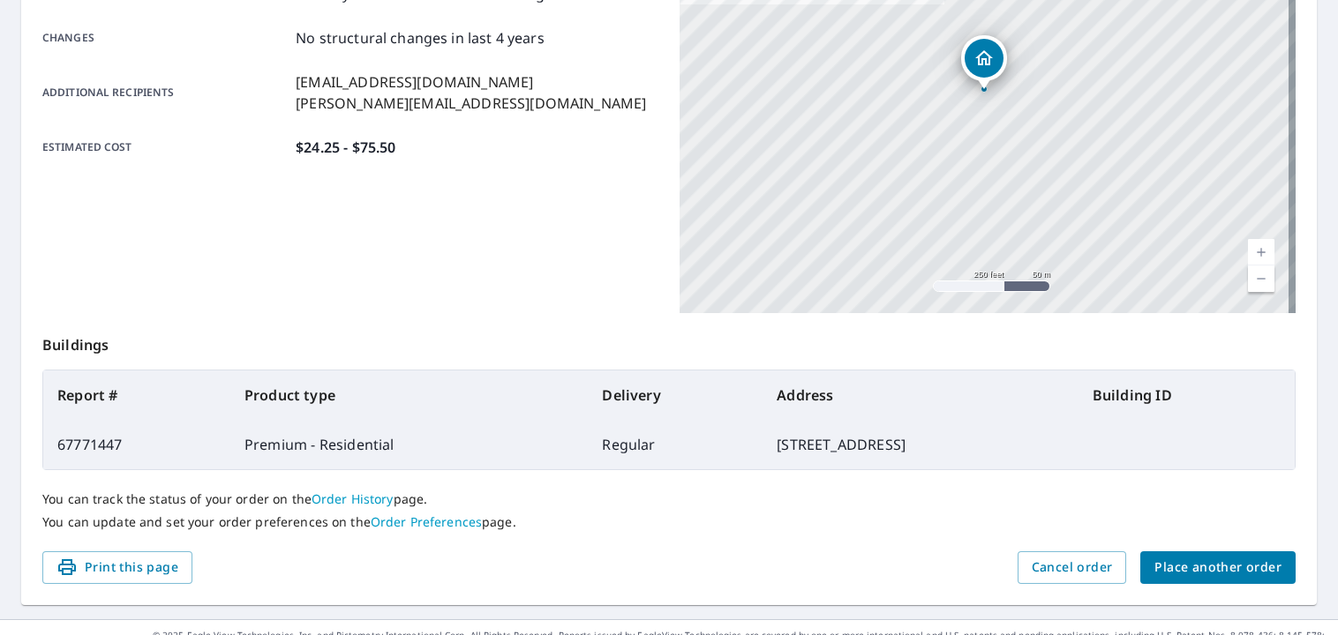
scroll to position [402, 0]
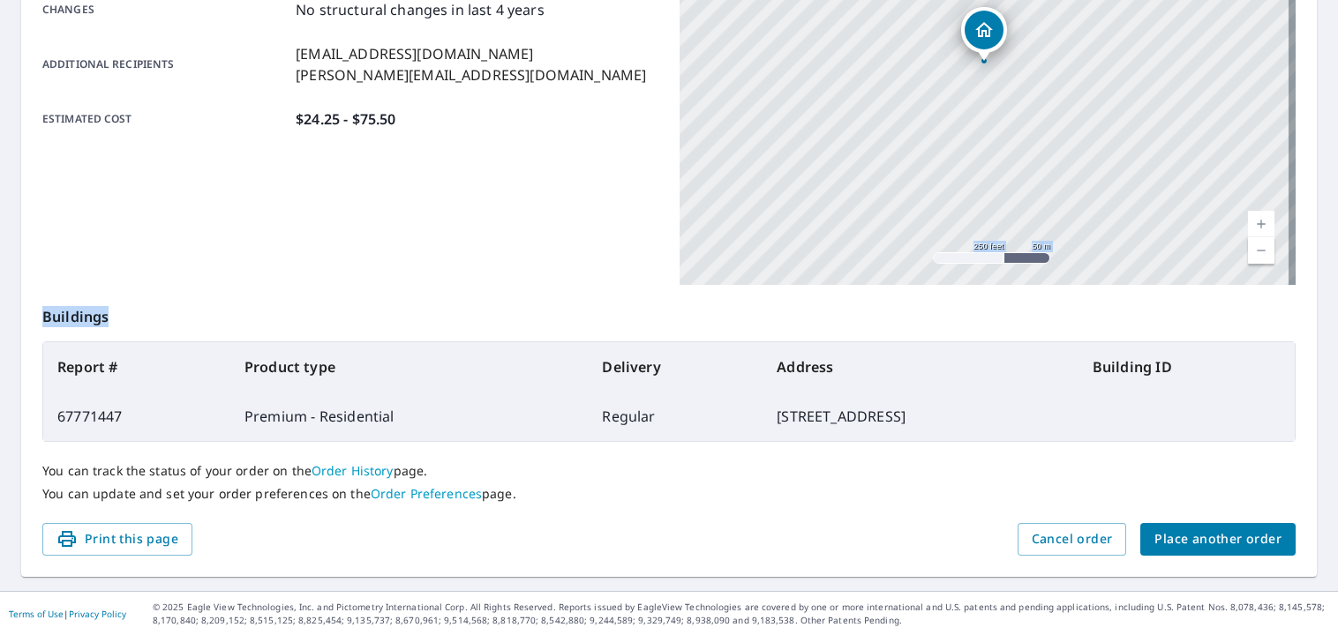
drag, startPoint x: 636, startPoint y: 328, endPoint x: 621, endPoint y: 274, distance: 55.9
click at [621, 274] on div "Order details Product type Premium - Residential Delivery method Regular Delive…" at bounding box center [668, 176] width 1295 height 802
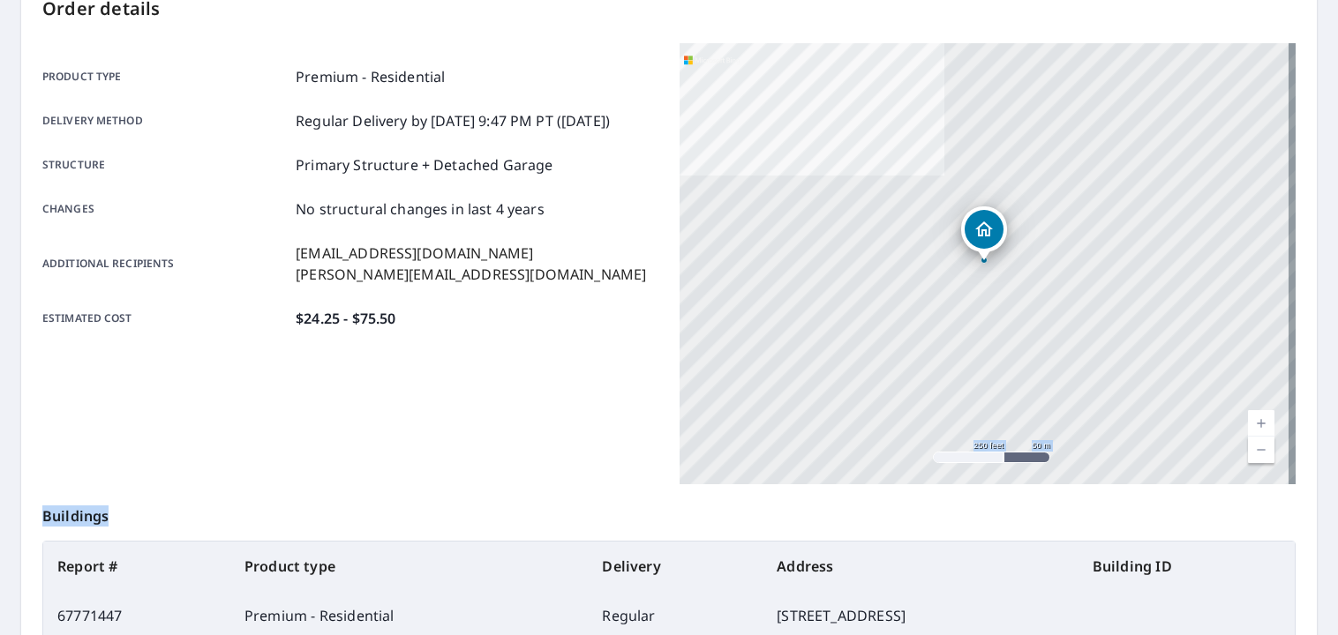
scroll to position [205, 0]
